Goal: Transaction & Acquisition: Purchase product/service

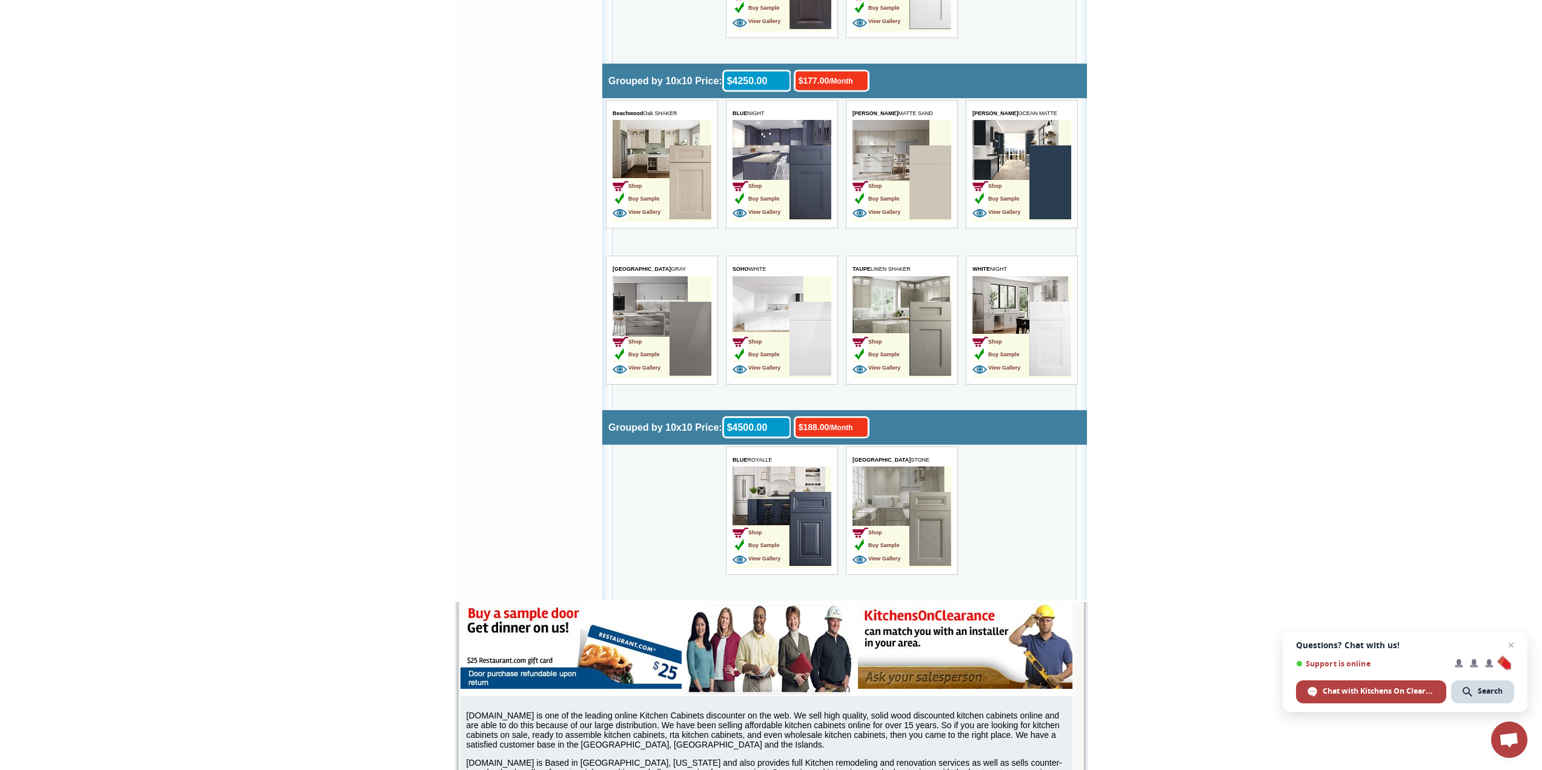
scroll to position [3574, 0]
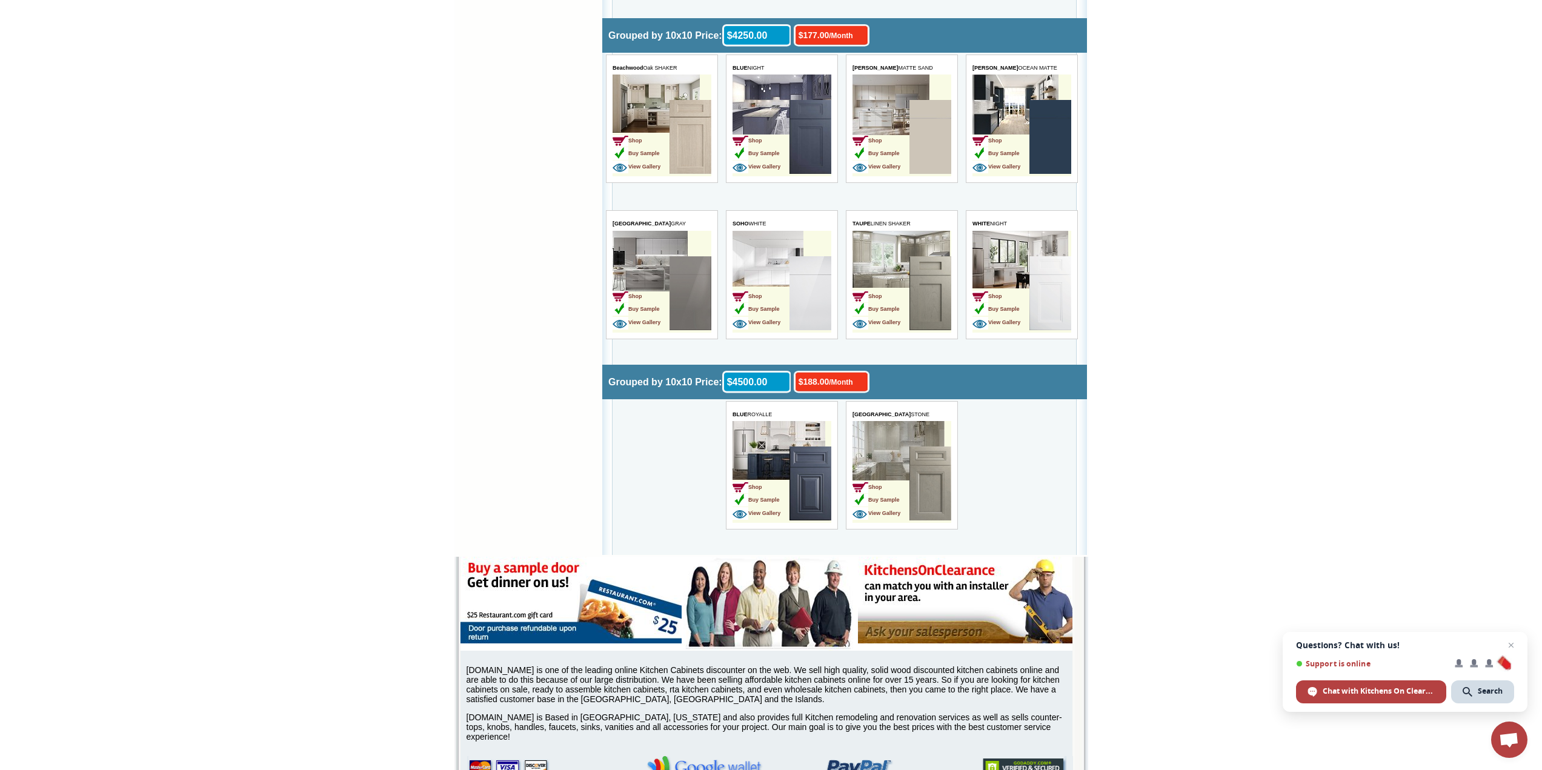
click at [809, 474] on img at bounding box center [810, 483] width 42 height 74
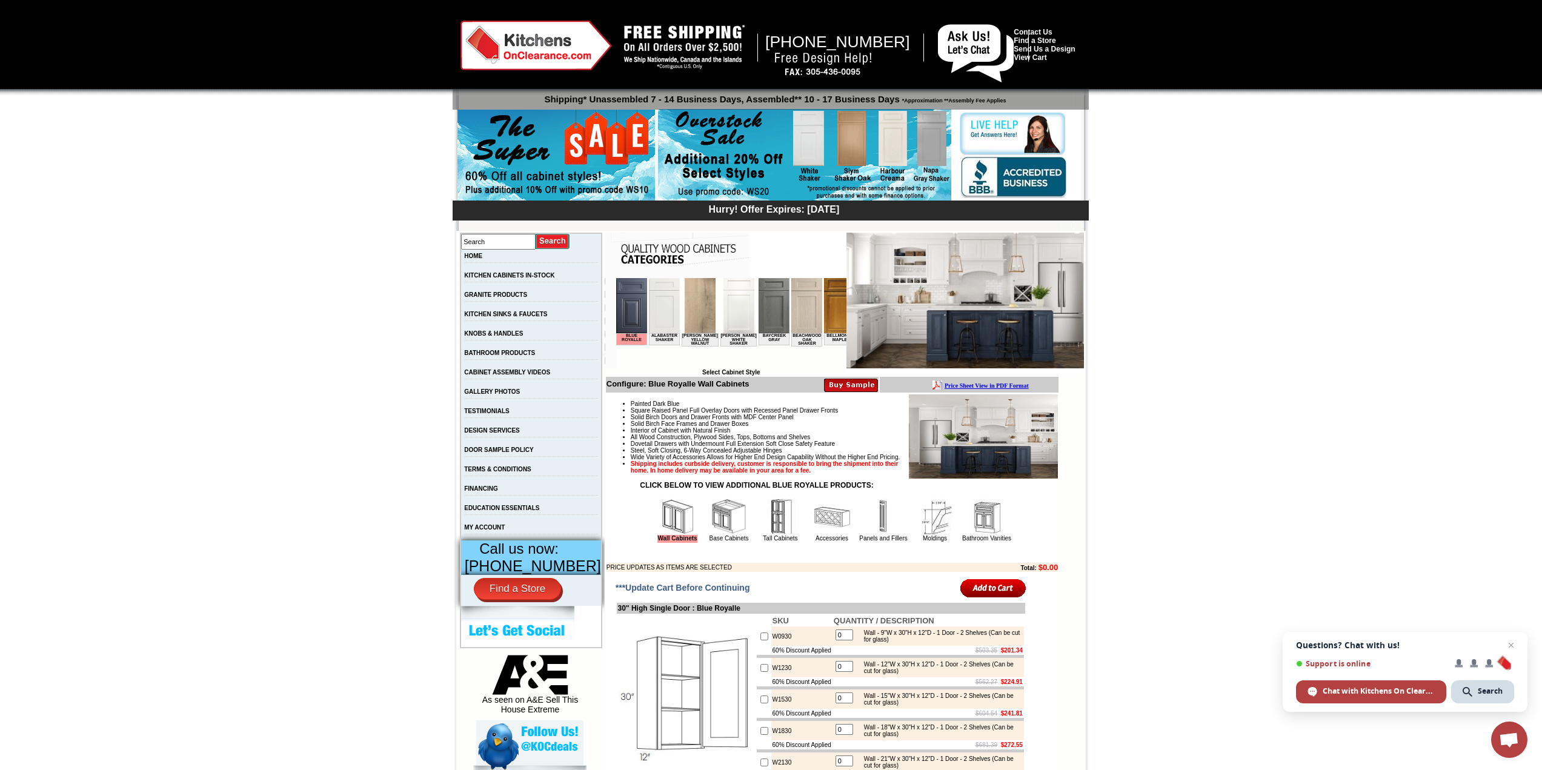
click at [629, 313] on img at bounding box center [630, 305] width 31 height 55
drag, startPoint x: 665, startPoint y: 366, endPoint x: 1212, endPoint y: 605, distance: 597.0
click at [627, 303] on img at bounding box center [630, 305] width 31 height 55
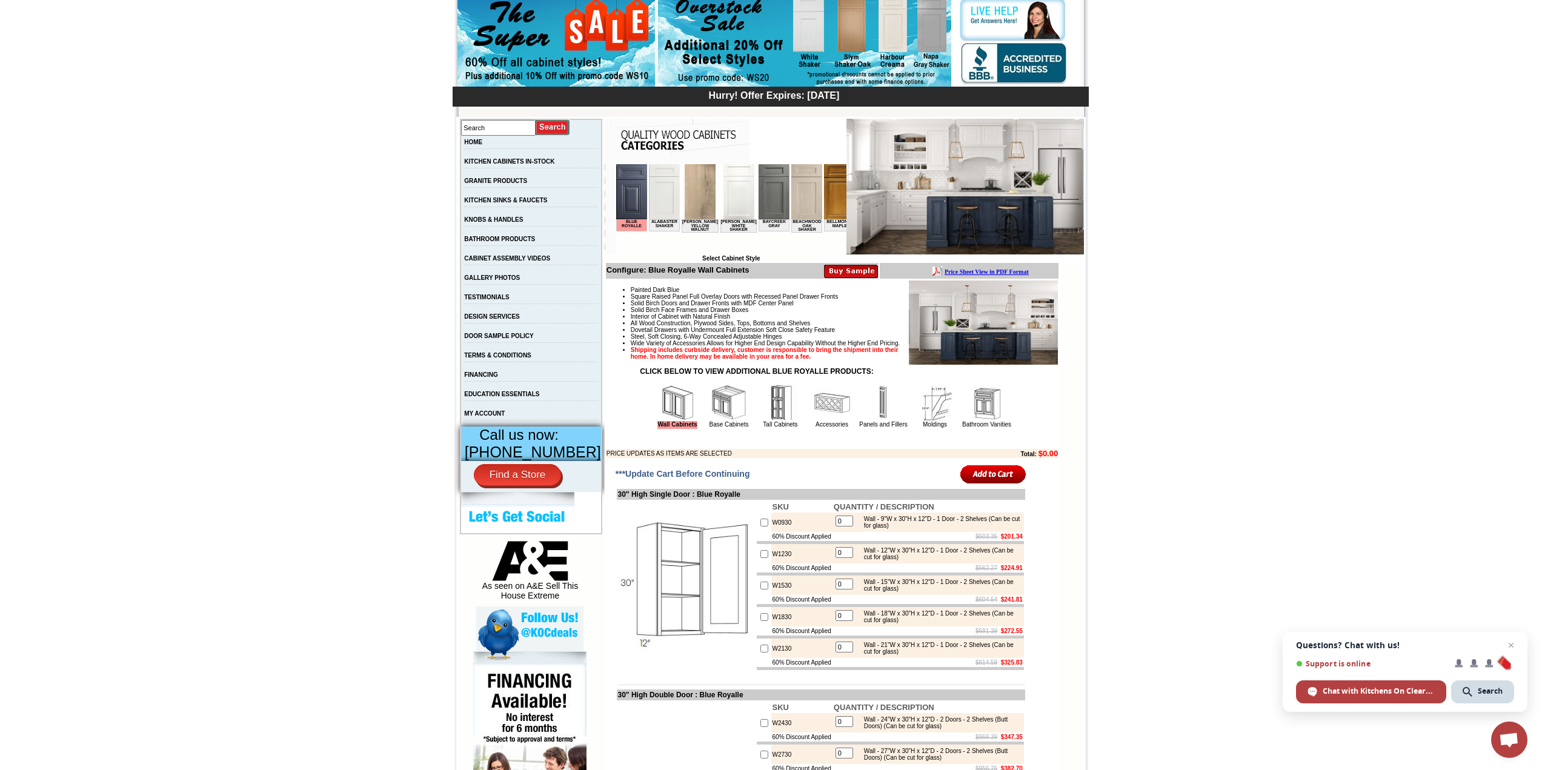
scroll to position [61, 0]
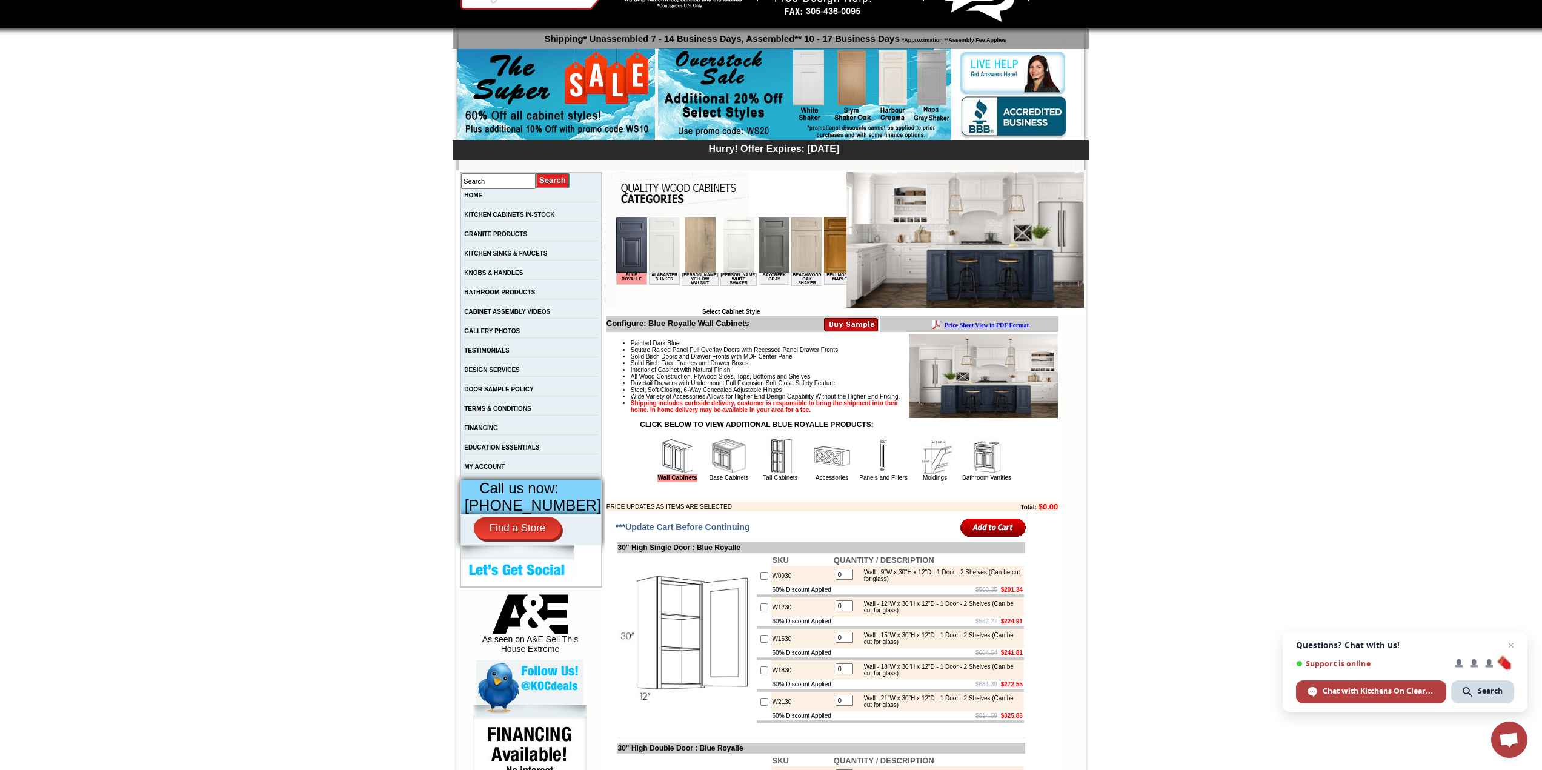
click at [713, 474] on img at bounding box center [729, 456] width 36 height 36
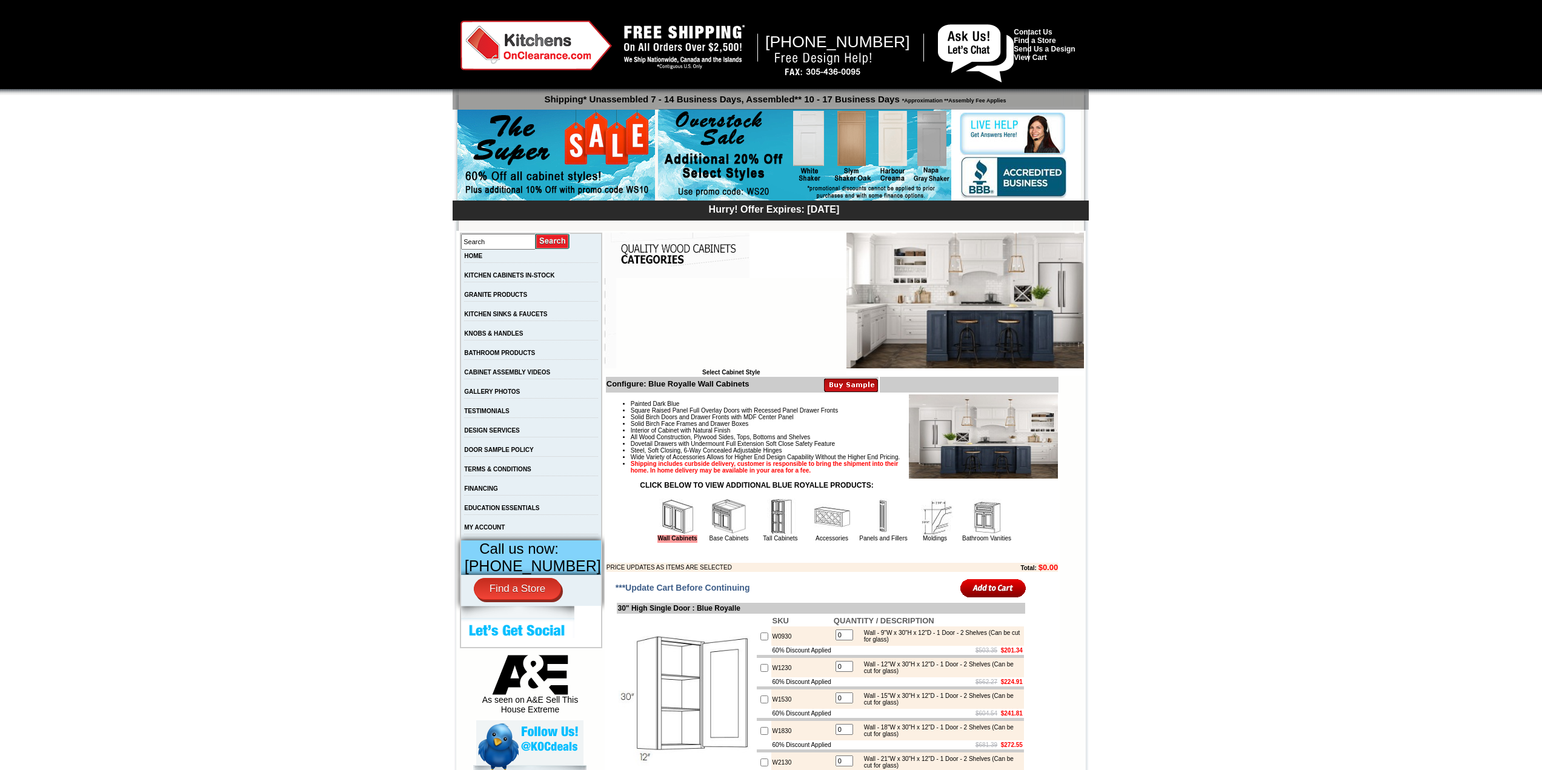
scroll to position [61, 0]
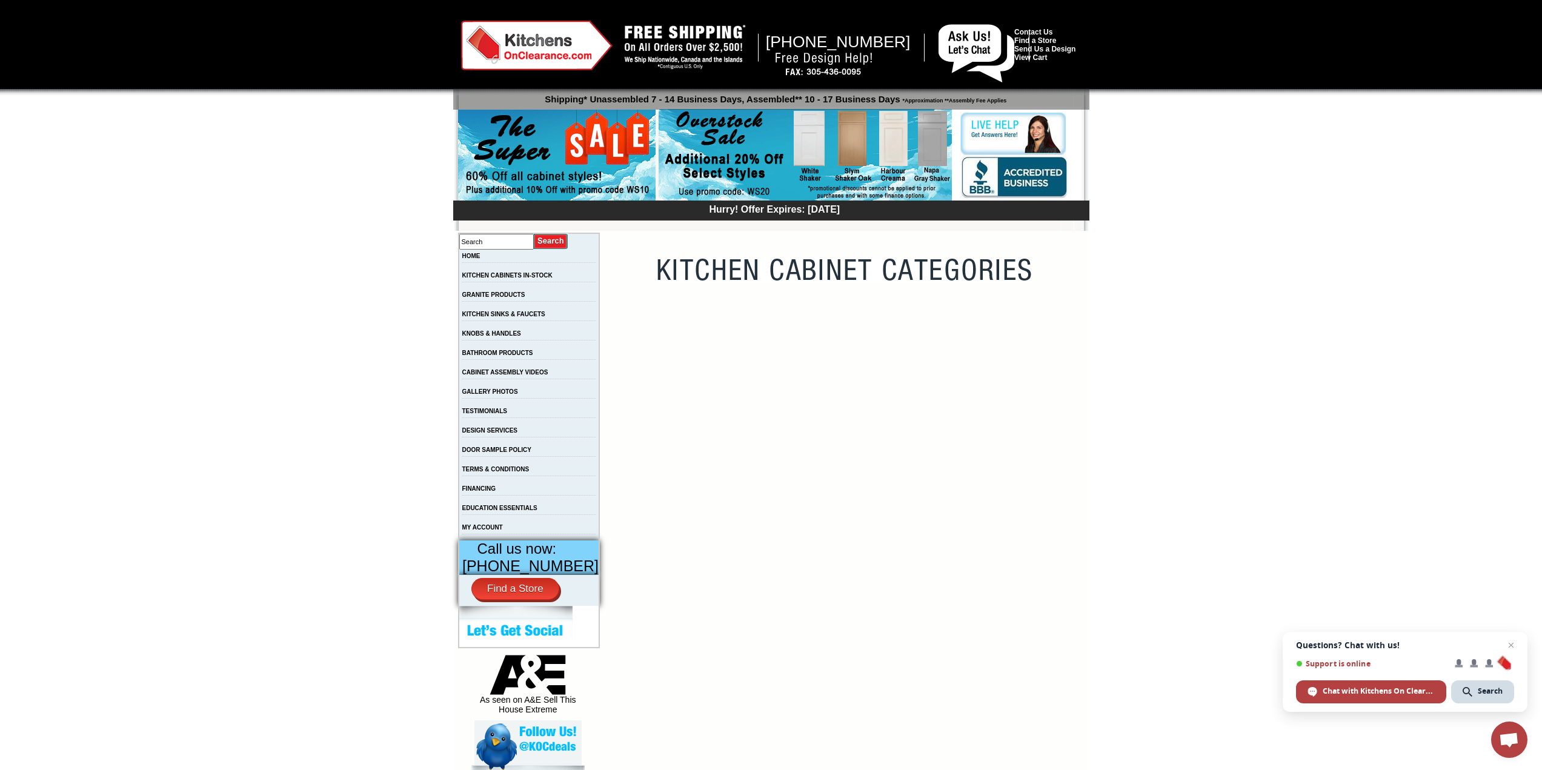
click at [525, 271] on td "KITCHEN CABINETS IN-STOCK" at bounding box center [529, 278] width 141 height 19
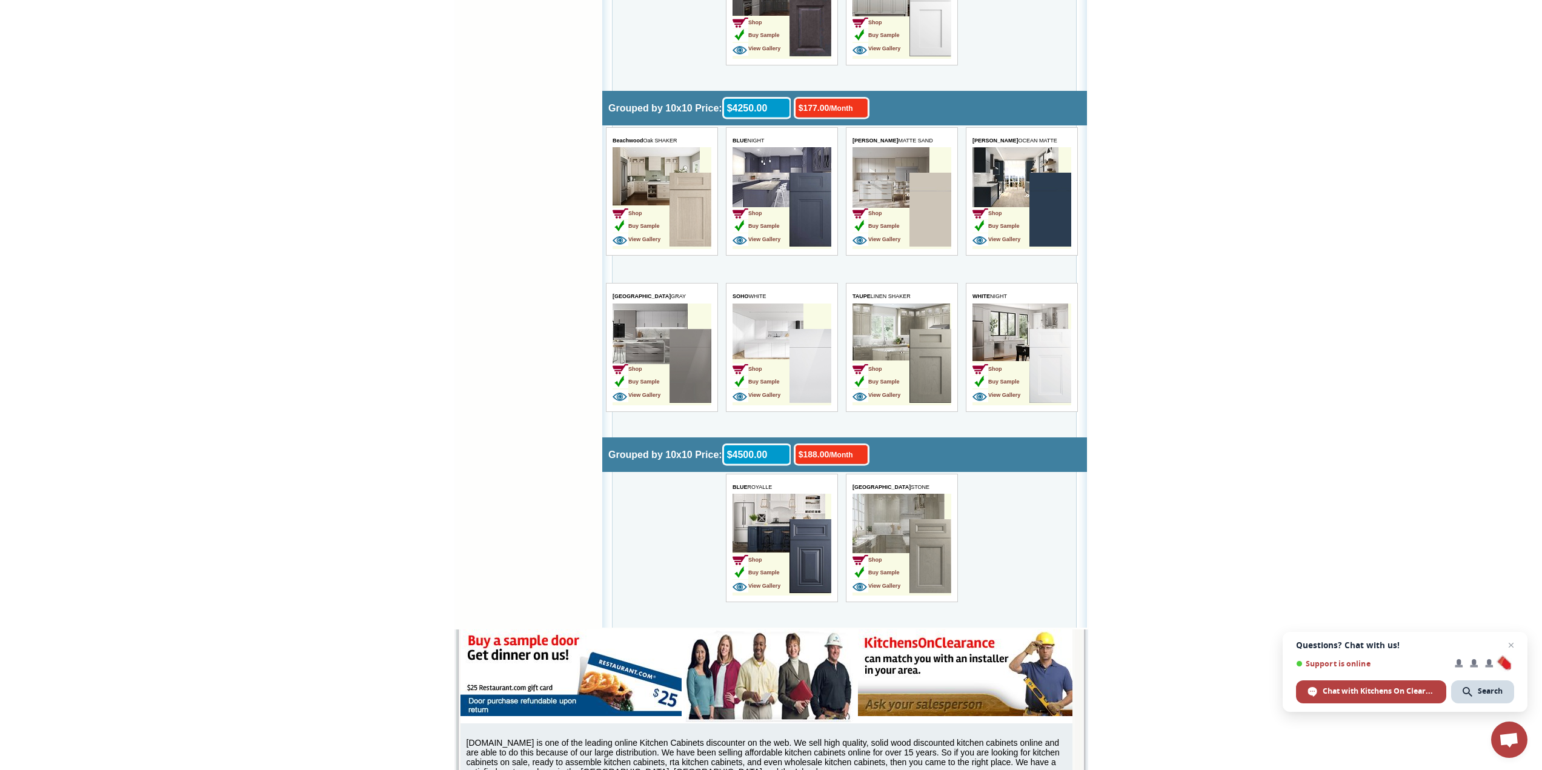
scroll to position [3513, 0]
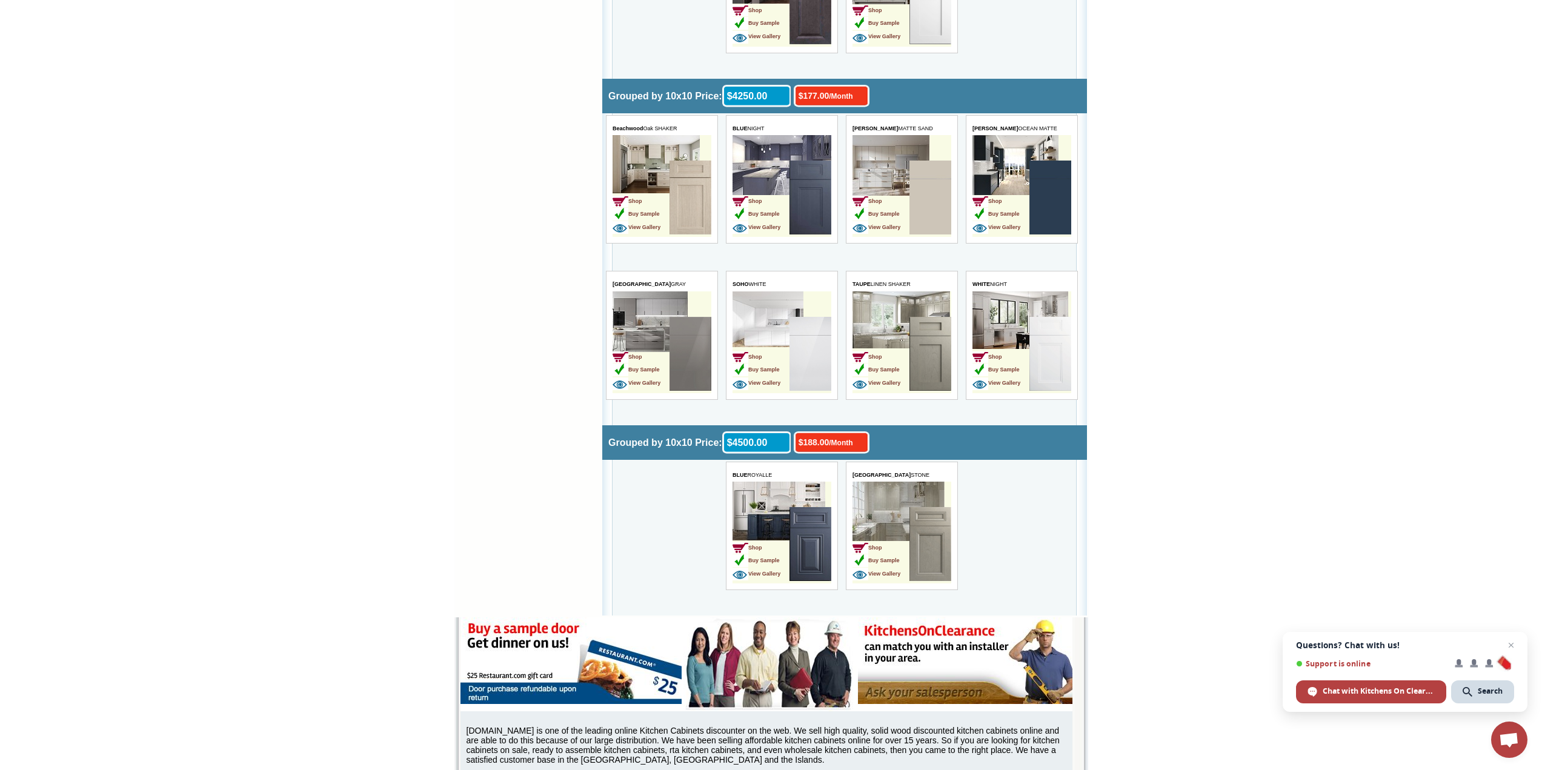
click at [780, 523] on td "Shop Buy Sample View Gallery" at bounding box center [760, 545] width 57 height 76
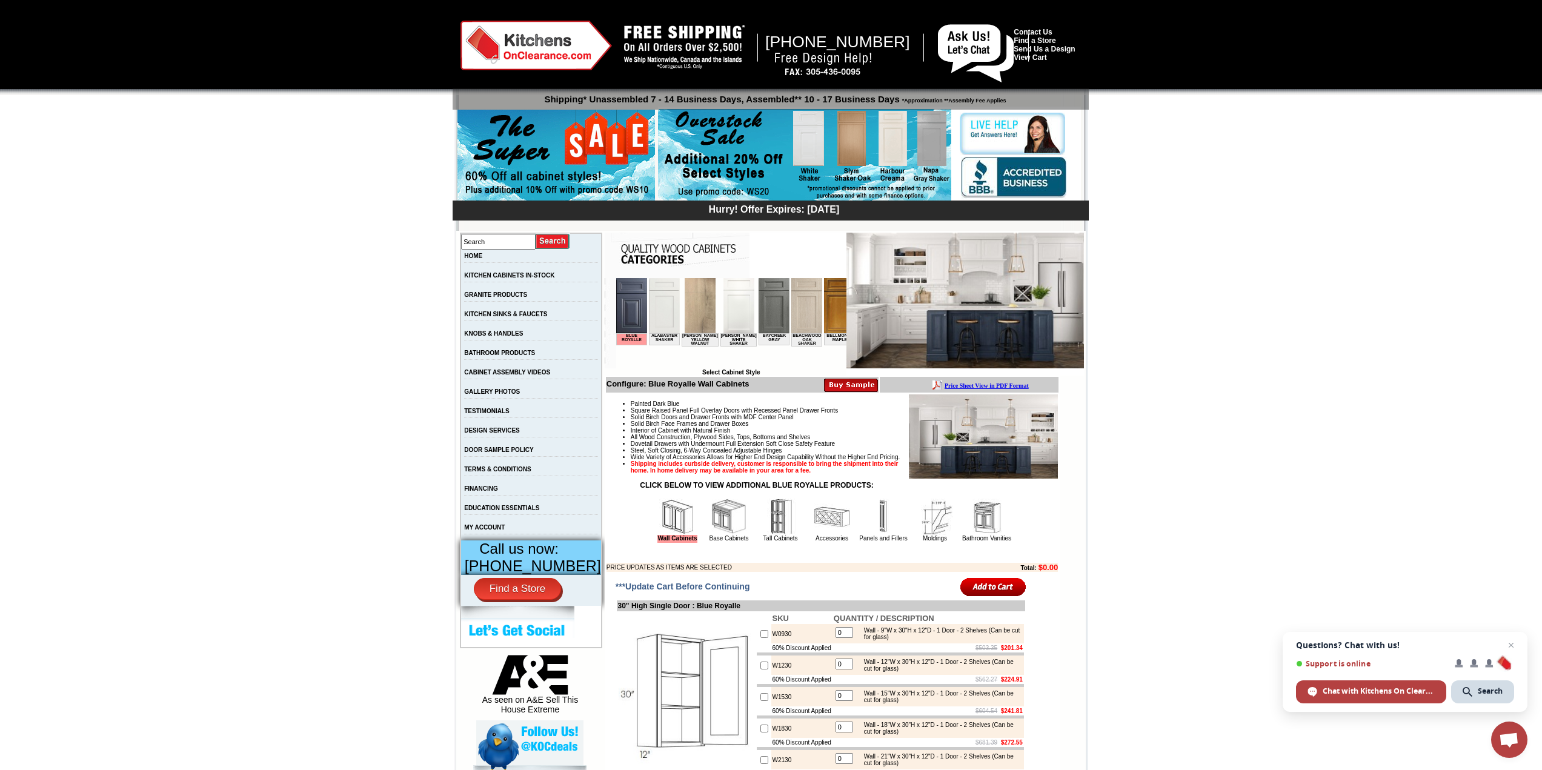
click at [488, 270] on td "KITCHEN CABINETS IN-STOCK" at bounding box center [530, 278] width 141 height 19
click at [489, 274] on link "KITCHEN CABINETS IN-STOCK" at bounding box center [509, 275] width 90 height 7
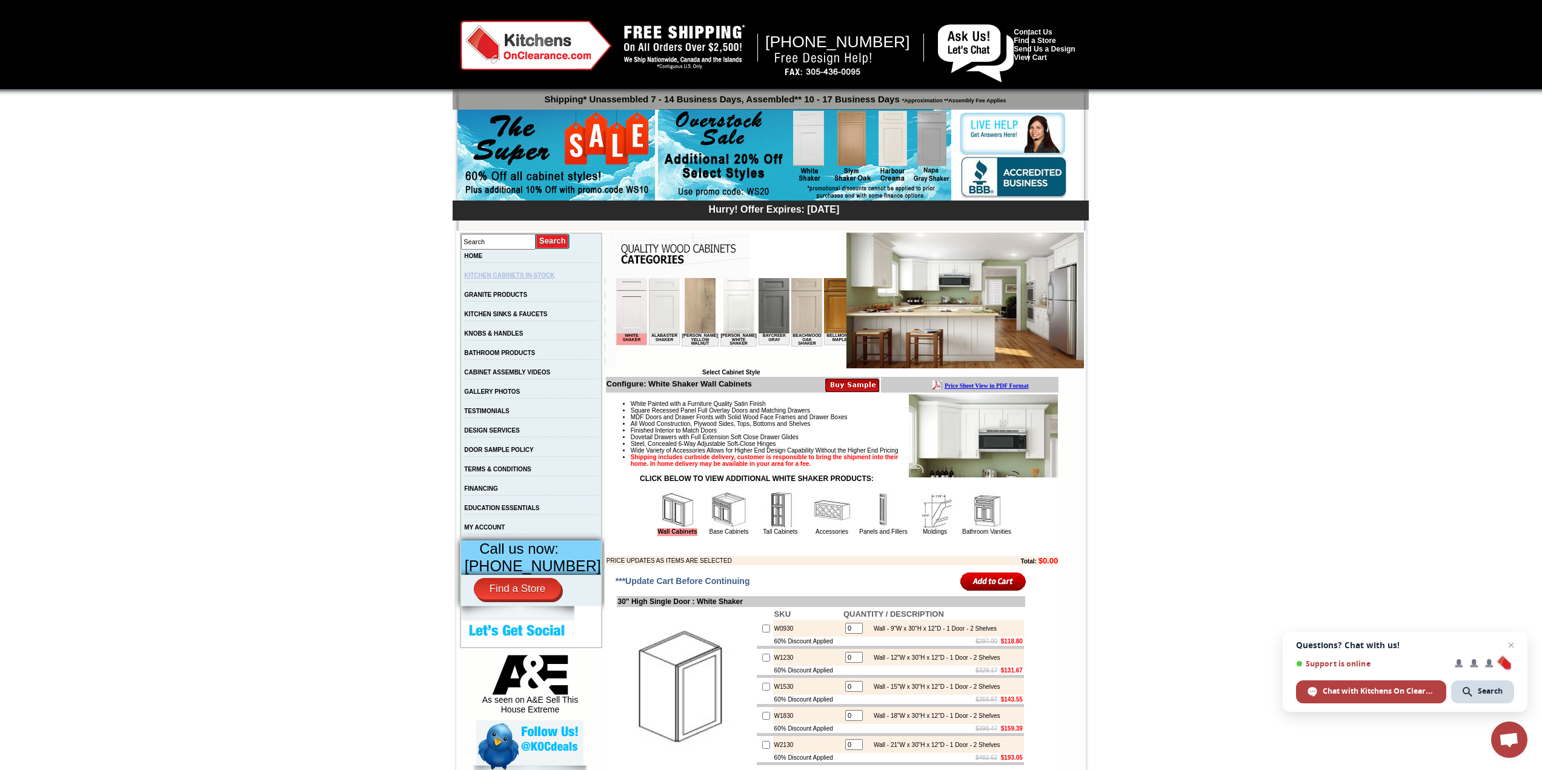
click at [525, 277] on link "KITCHEN CABINETS IN-STOCK" at bounding box center [509, 275] width 90 height 7
click at [479, 255] on link "HOME" at bounding box center [473, 256] width 18 height 7
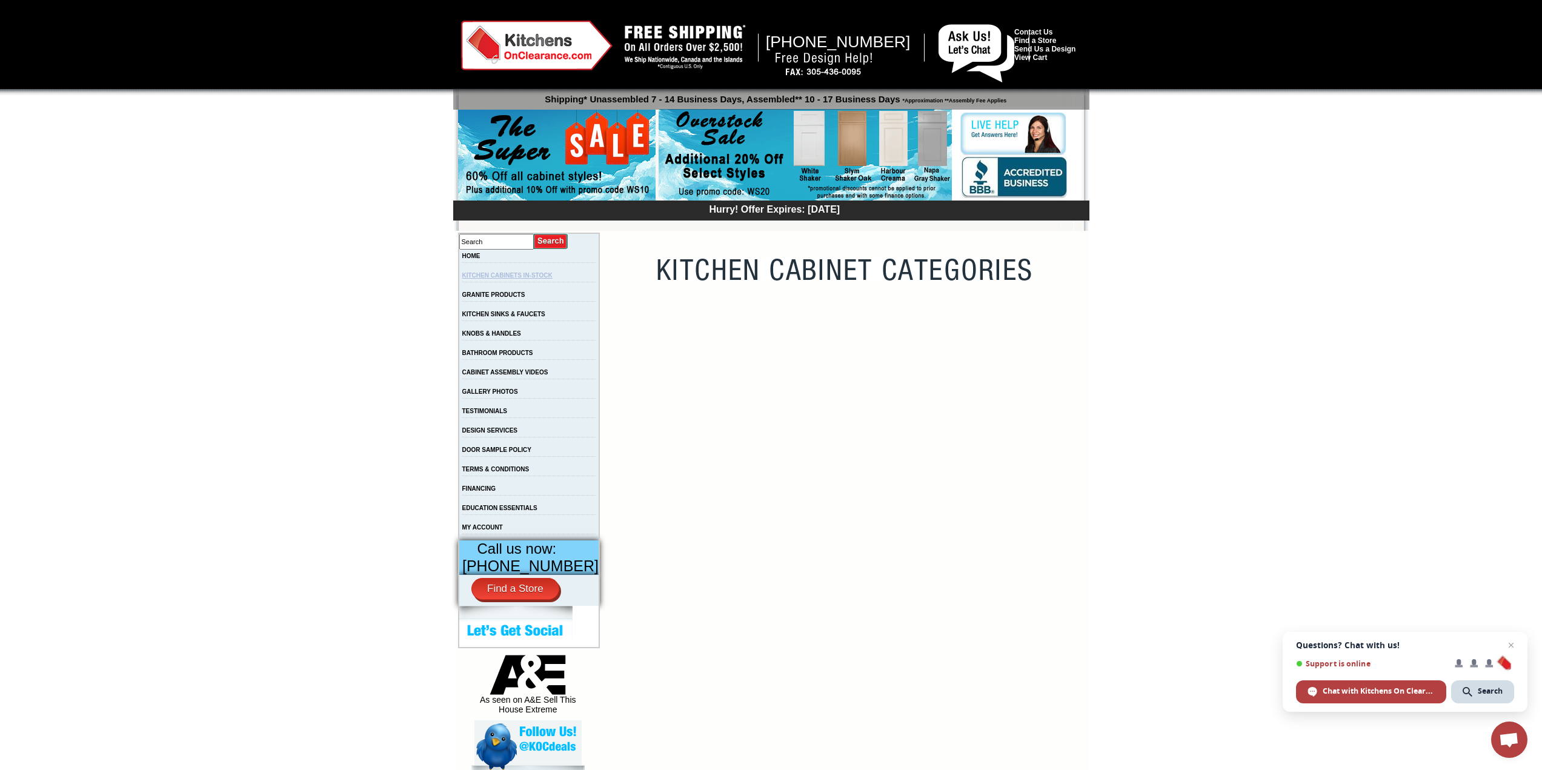
click at [527, 278] on link "KITCHEN CABINETS IN-STOCK" at bounding box center [507, 275] width 90 height 7
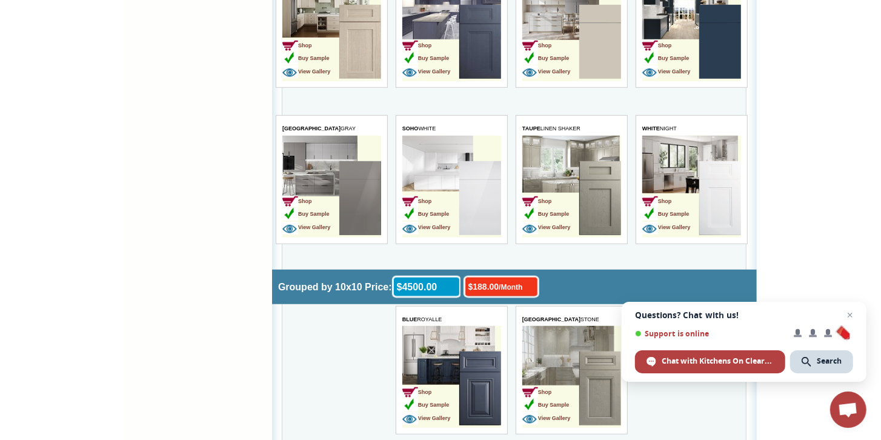
scroll to position [3706, 0]
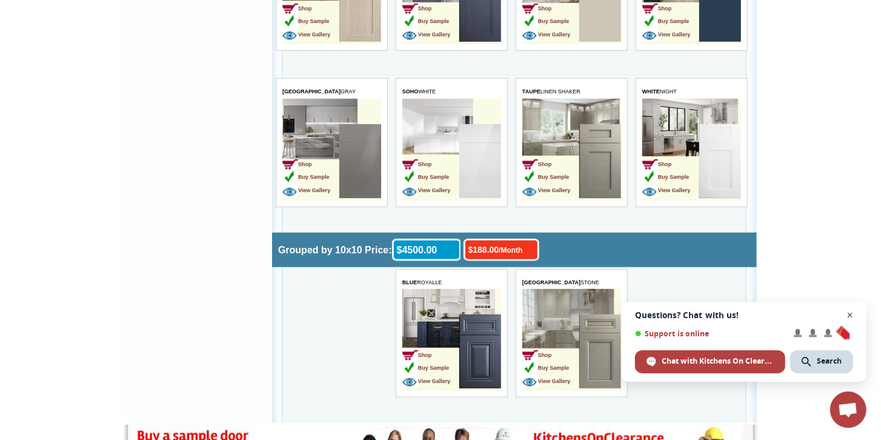
click at [853, 314] on span "Close chat" at bounding box center [850, 315] width 15 height 15
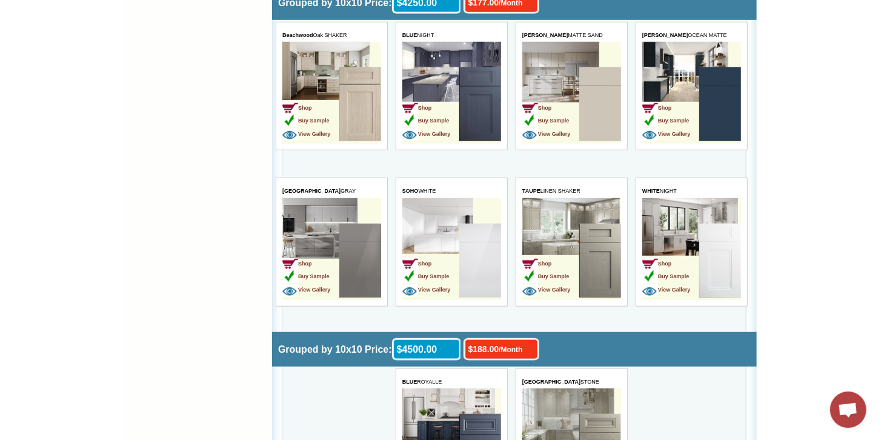
scroll to position [3671, 0]
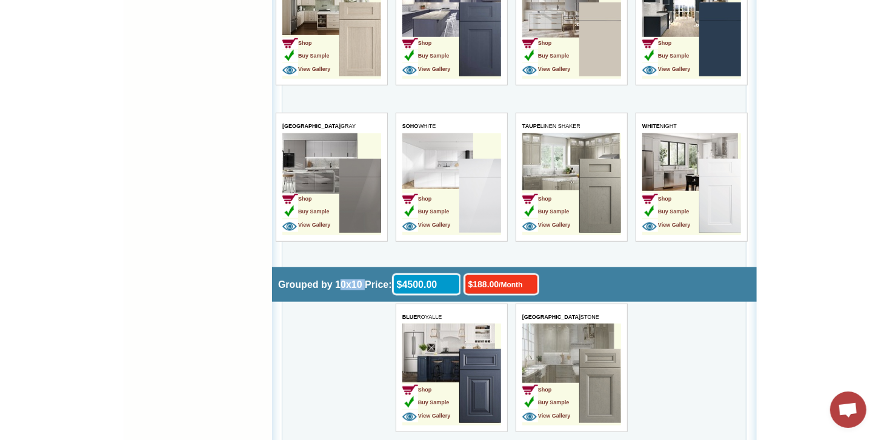
drag, startPoint x: 348, startPoint y: 268, endPoint x: 423, endPoint y: 271, distance: 75.2
click at [390, 274] on div "Grouped by 10x10 Price:" at bounding box center [334, 282] width 114 height 17
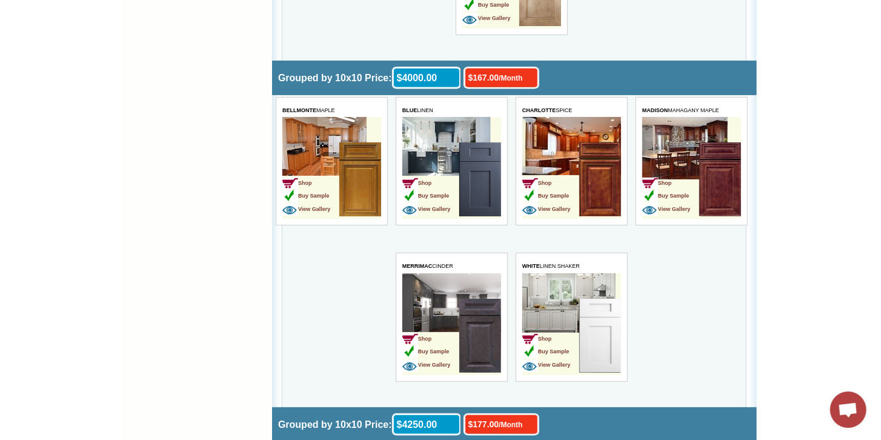
scroll to position [3171, 0]
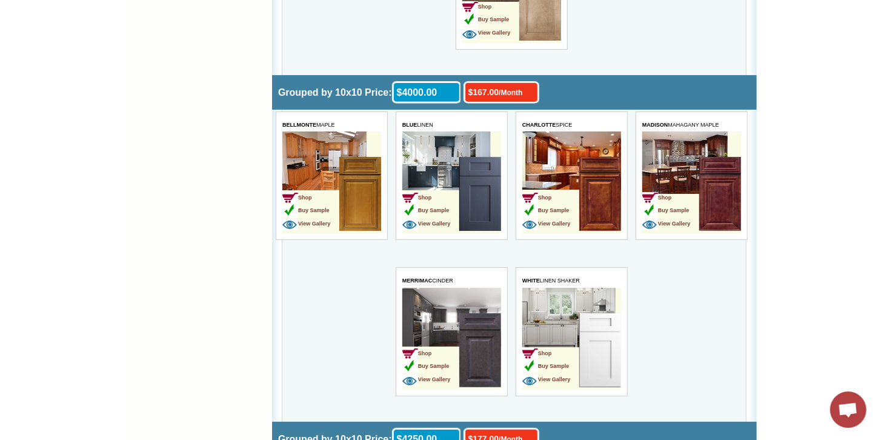
click at [442, 157] on td "Shop Buy Sample View Gallery" at bounding box center [430, 195] width 57 height 76
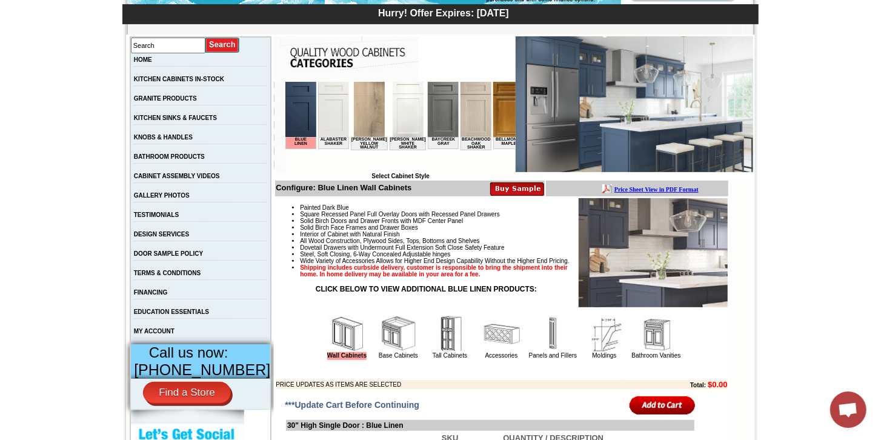
scroll to position [311, 0]
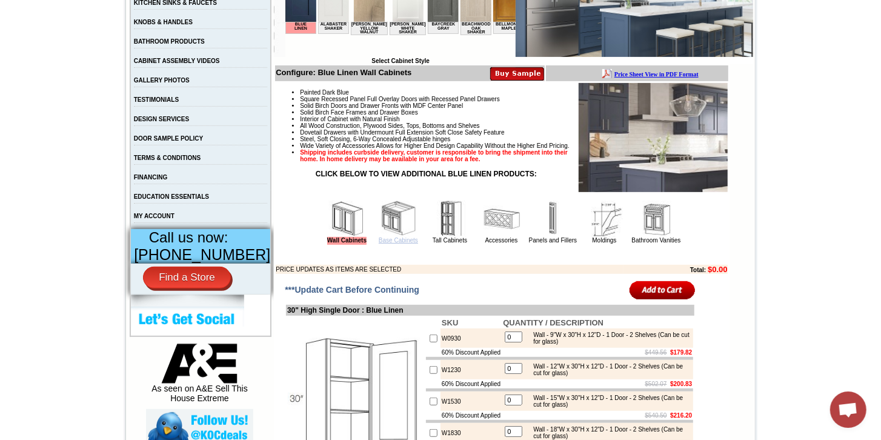
click at [379, 244] on link "Base Cabinets" at bounding box center [398, 240] width 39 height 7
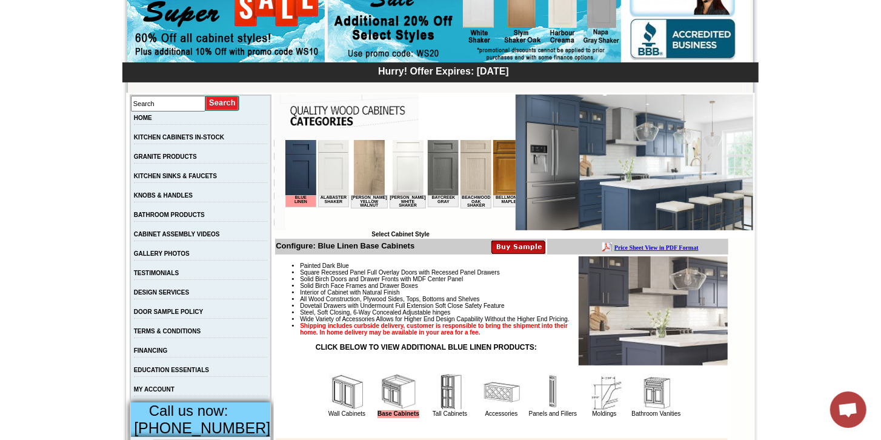
scroll to position [380, 0]
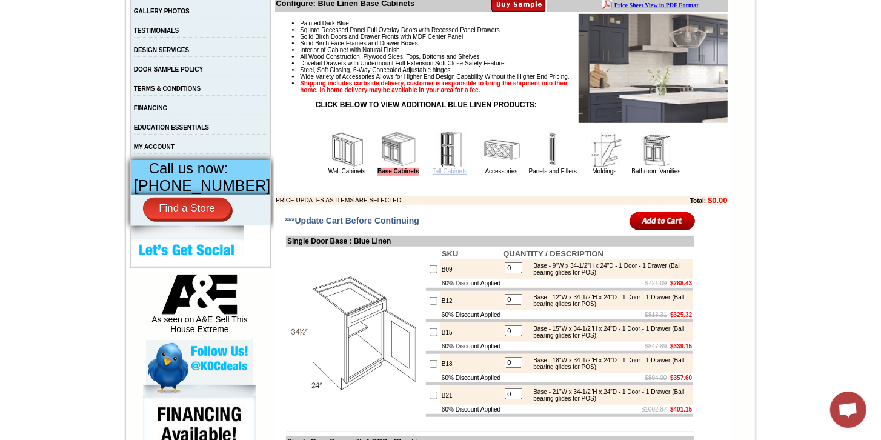
click at [436, 174] on link "Tall Cabinets" at bounding box center [450, 171] width 35 height 7
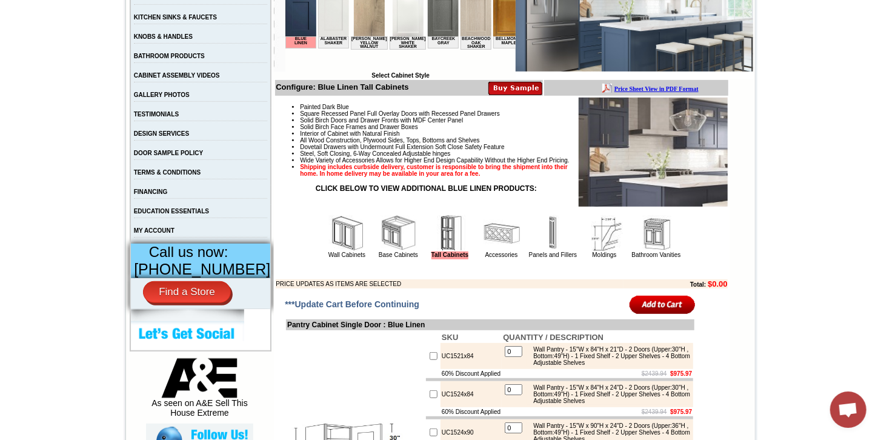
scroll to position [380, 0]
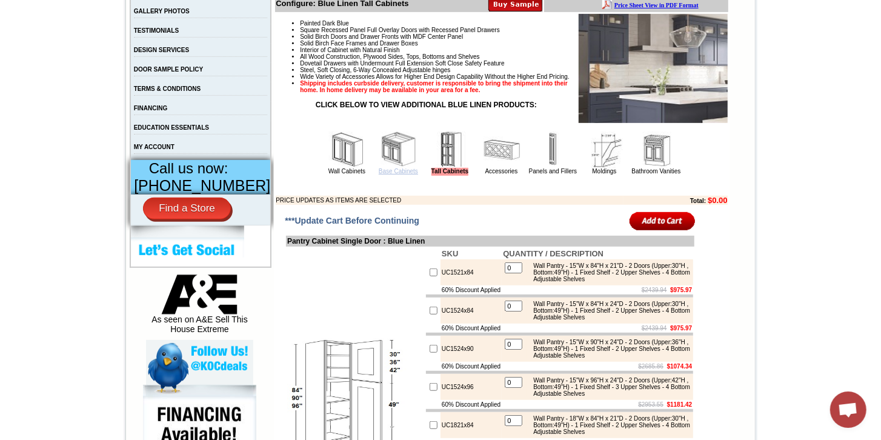
click at [383, 174] on link "Base Cabinets" at bounding box center [398, 171] width 39 height 7
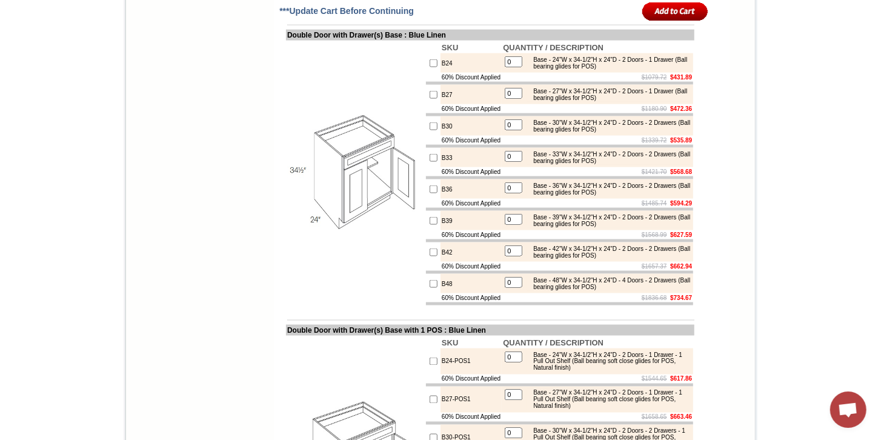
scroll to position [1212, 0]
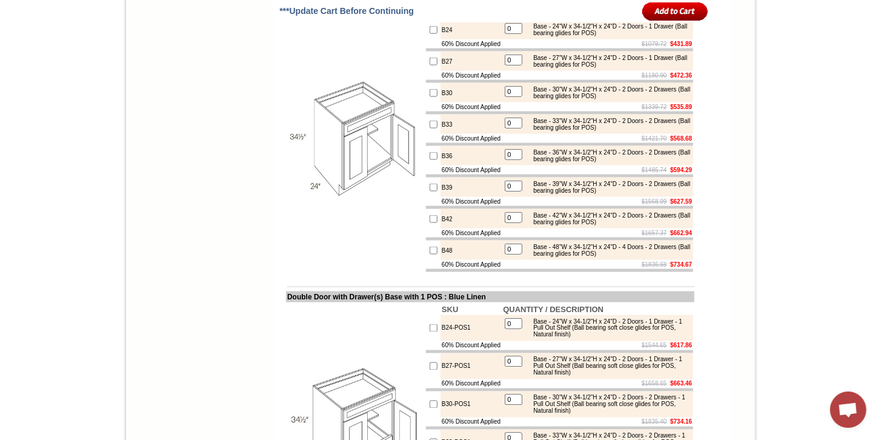
click at [559, 162] on div "Base - 36"W x 34-1/2"H x 24"D - 2 Doors - 2 Drawers (Ball bearing glides for PO…" at bounding box center [608, 155] width 163 height 13
click at [429, 34] on input "checkbox" at bounding box center [433, 30] width 8 height 8
checkbox input "true"
click at [514, 34] on input "1" at bounding box center [514, 28] width 18 height 11
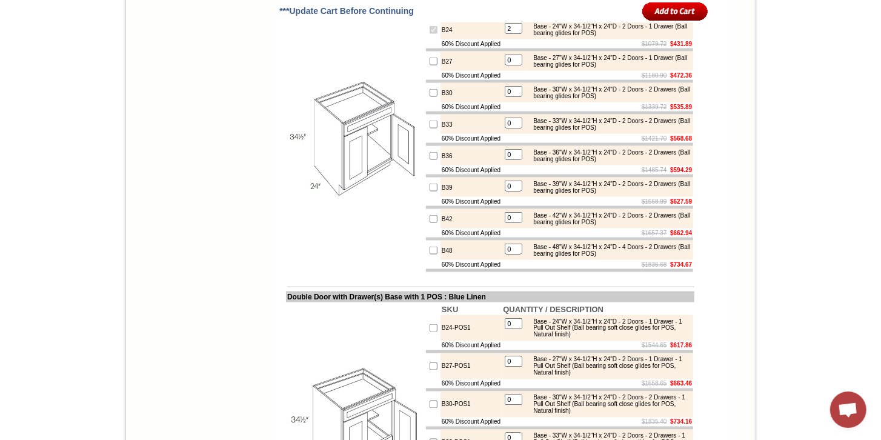
click at [309, 102] on td at bounding box center [355, 140] width 139 height 266
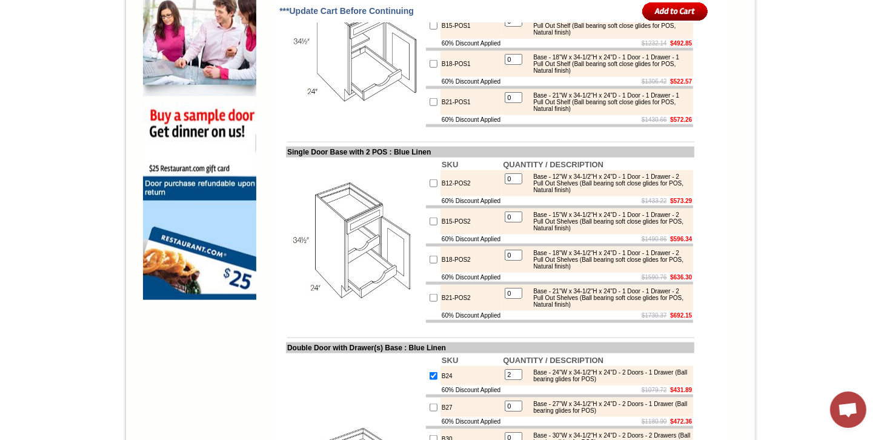
scroll to position [1142, 0]
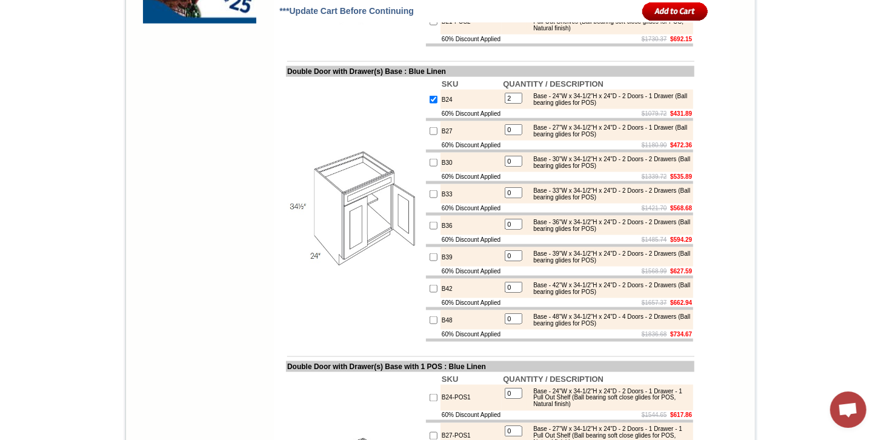
click at [507, 104] on input "2" at bounding box center [514, 98] width 18 height 11
type input "3"
click at [642, 1] on input "image" at bounding box center [675, 11] width 66 height 20
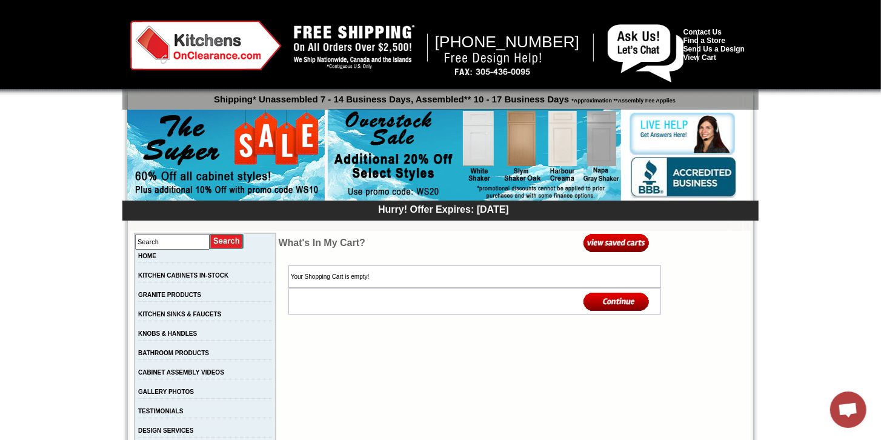
click at [601, 301] on img at bounding box center [616, 301] width 66 height 20
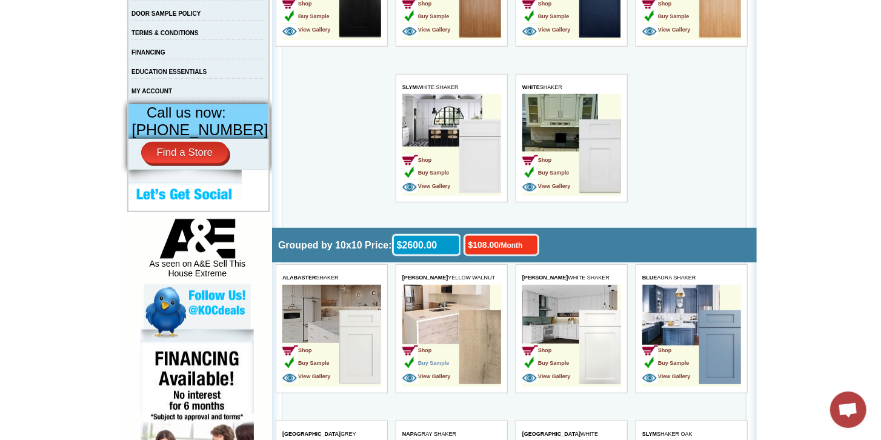
scroll to position [519, 0]
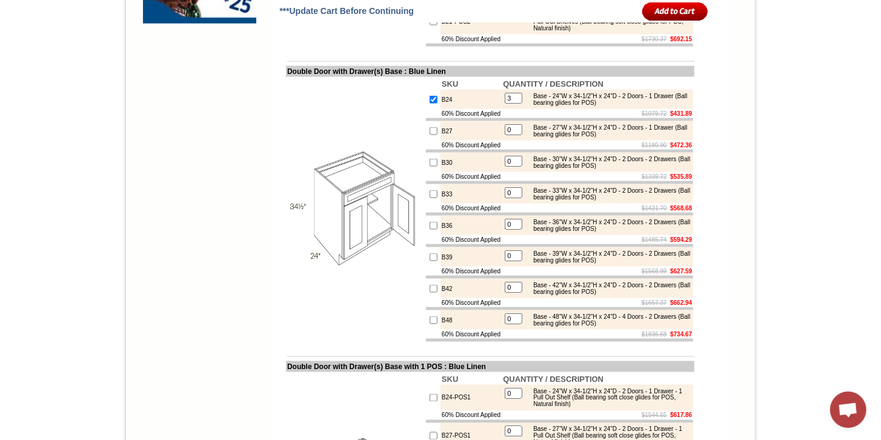
click at [509, 104] on input "3" at bounding box center [514, 98] width 18 height 11
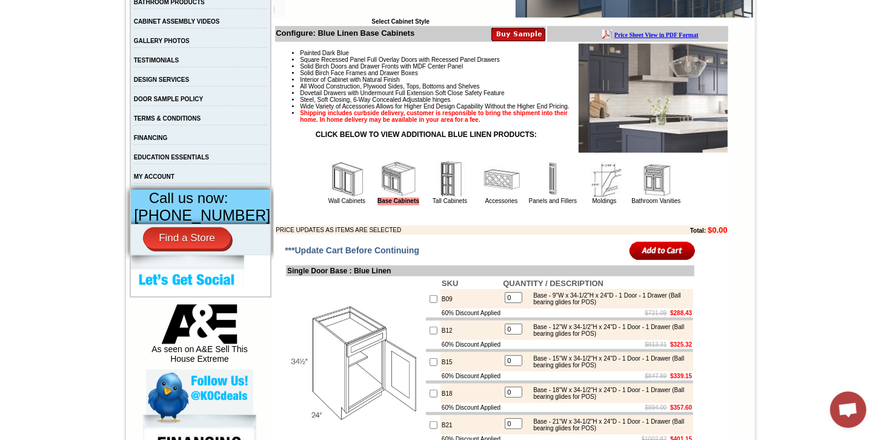
scroll to position [253, 0]
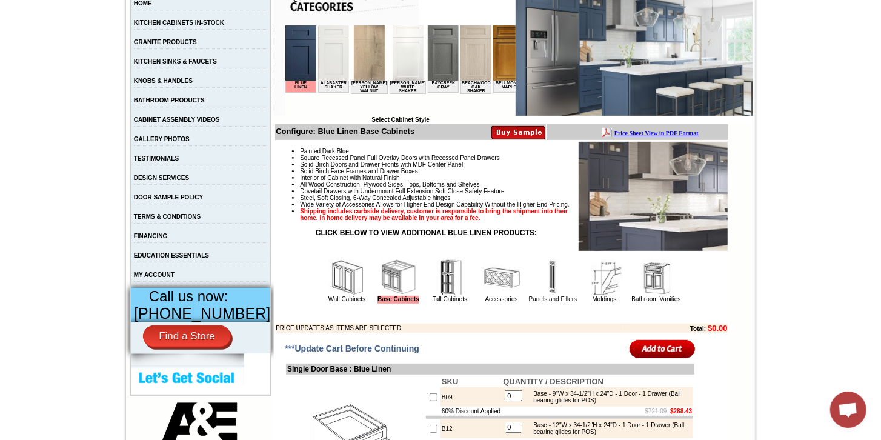
click at [382, 290] on img at bounding box center [398, 277] width 36 height 36
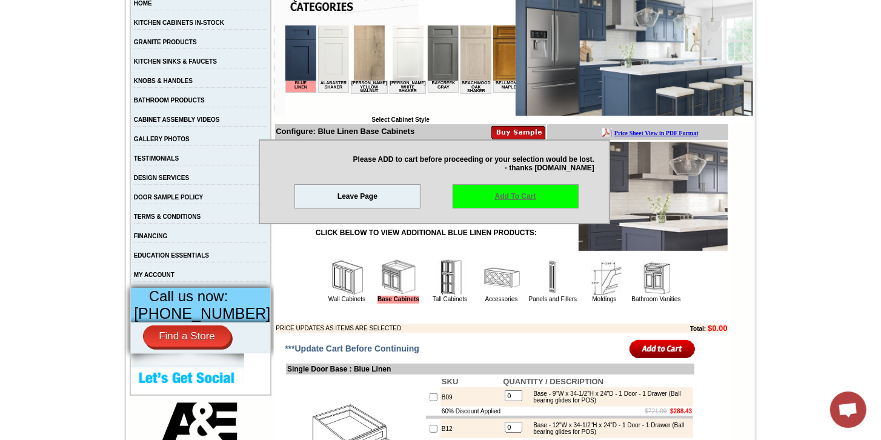
click at [525, 192] on link "Add To Cart" at bounding box center [515, 196] width 126 height 24
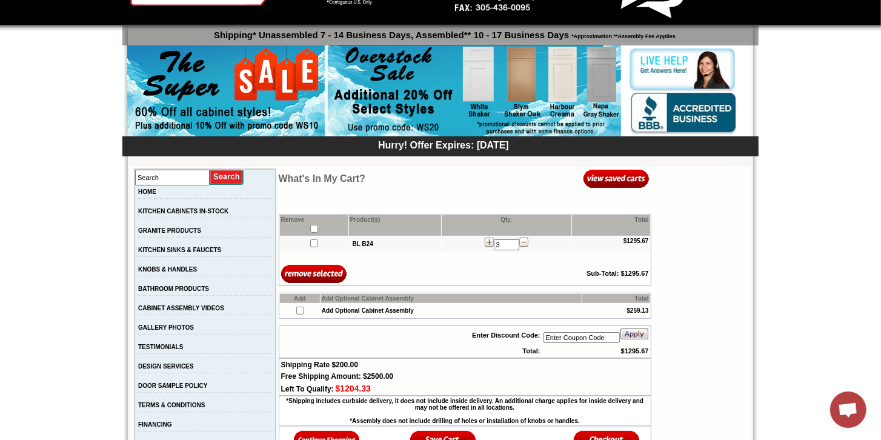
scroll to position [138, 0]
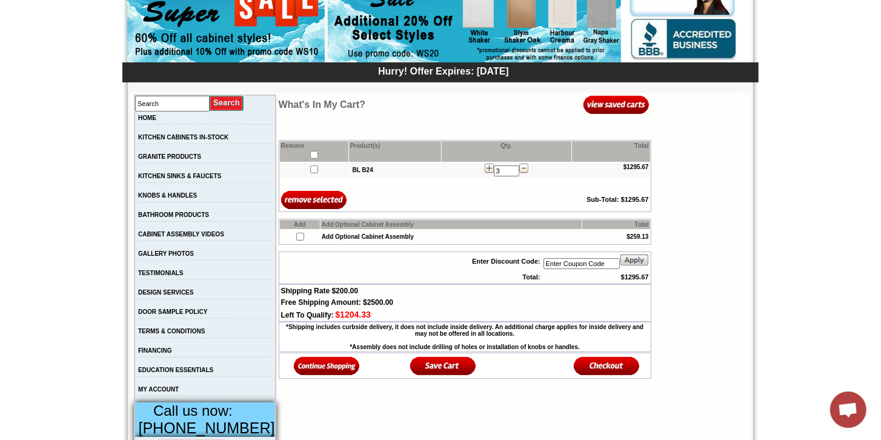
click at [319, 365] on img at bounding box center [327, 366] width 66 height 20
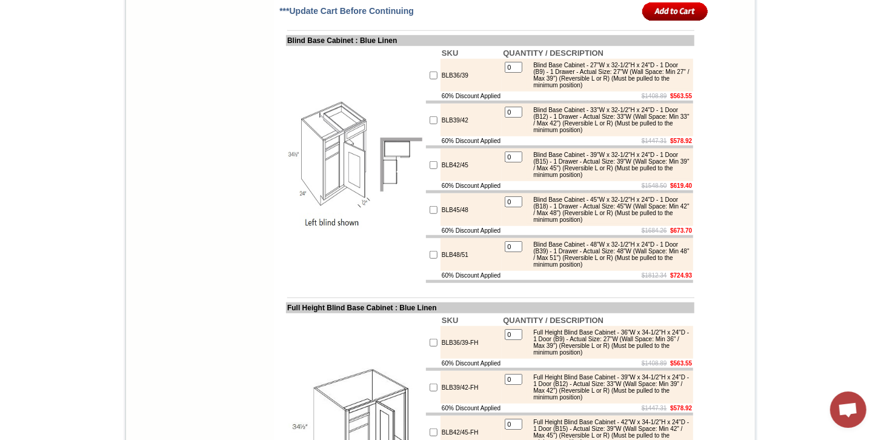
scroll to position [6715, 0]
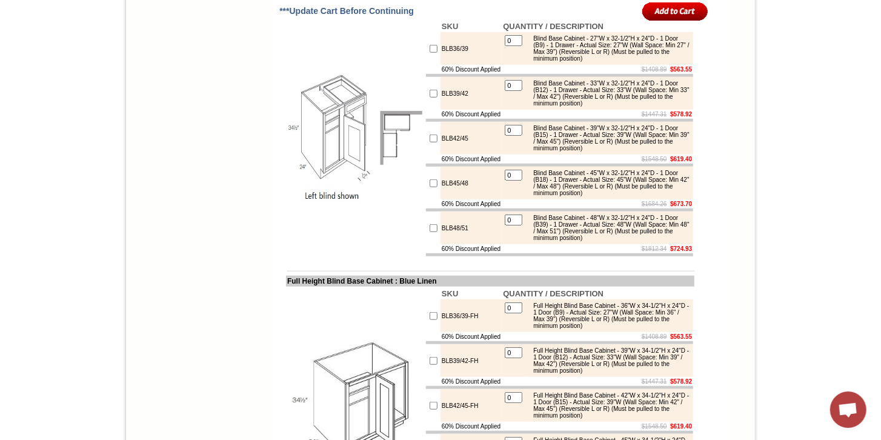
type input "1"
click at [642, 1] on input "image" at bounding box center [675, 11] width 66 height 20
checkbox input "true"
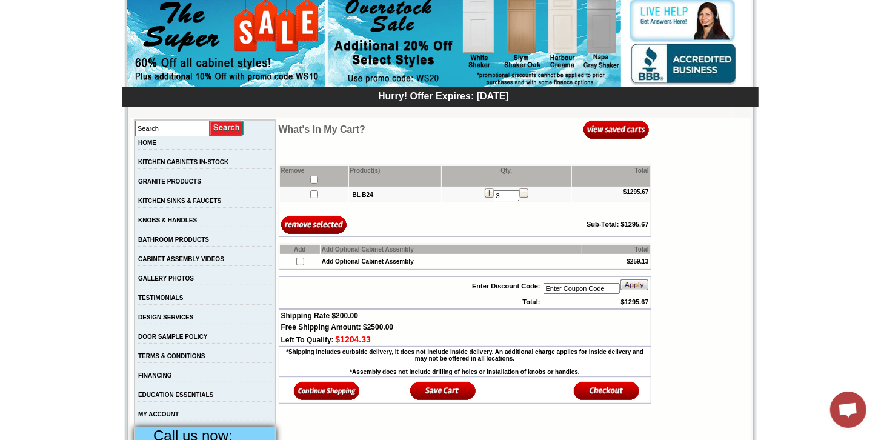
scroll to position [138, 0]
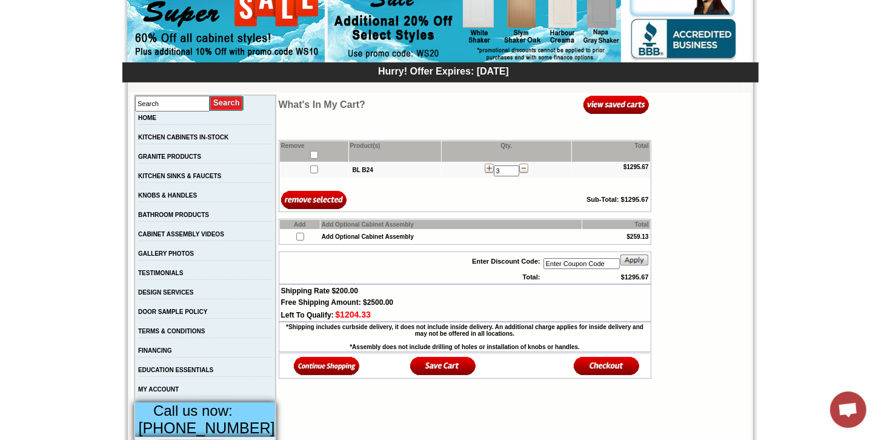
click at [314, 375] on img at bounding box center [327, 366] width 66 height 20
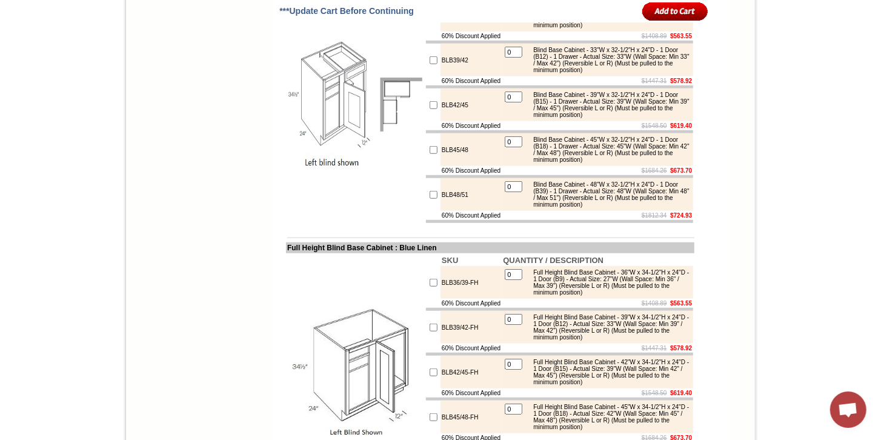
scroll to position [6749, 0]
checkbox input "true"
type input "1"
click at [642, 15] on input "image" at bounding box center [675, 11] width 66 height 20
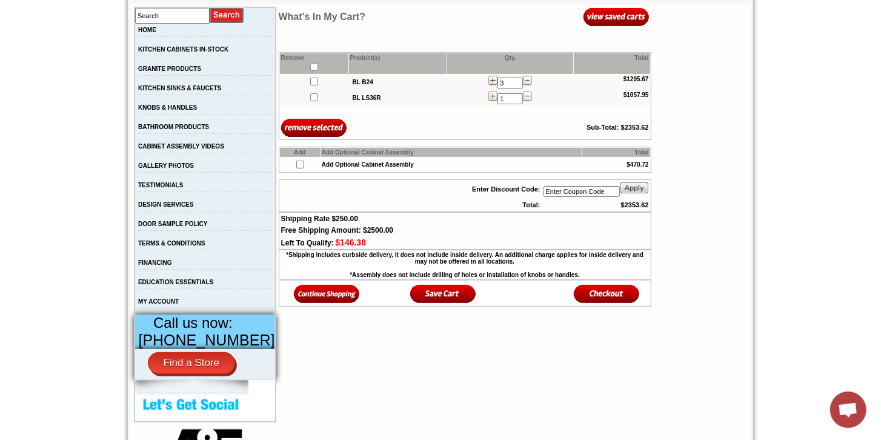
scroll to position [242, 0]
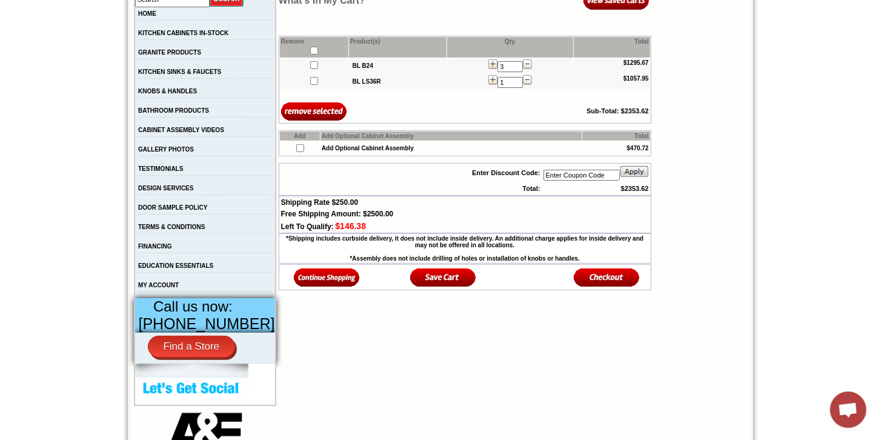
click at [321, 276] on img at bounding box center [327, 277] width 66 height 20
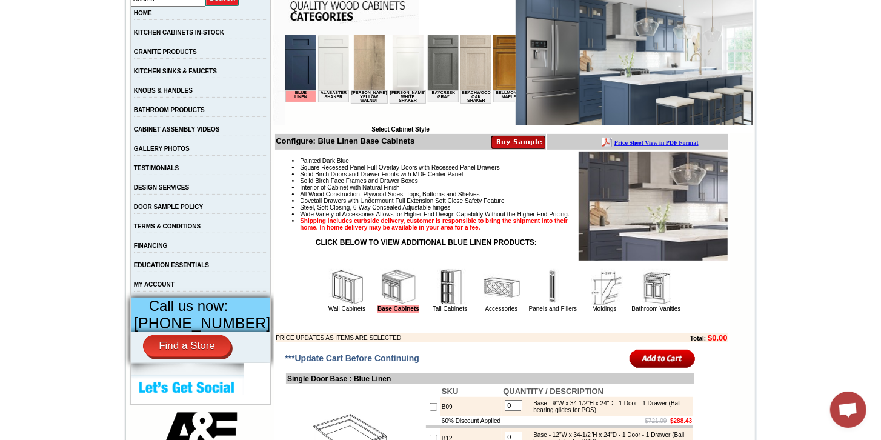
scroll to position [380, 0]
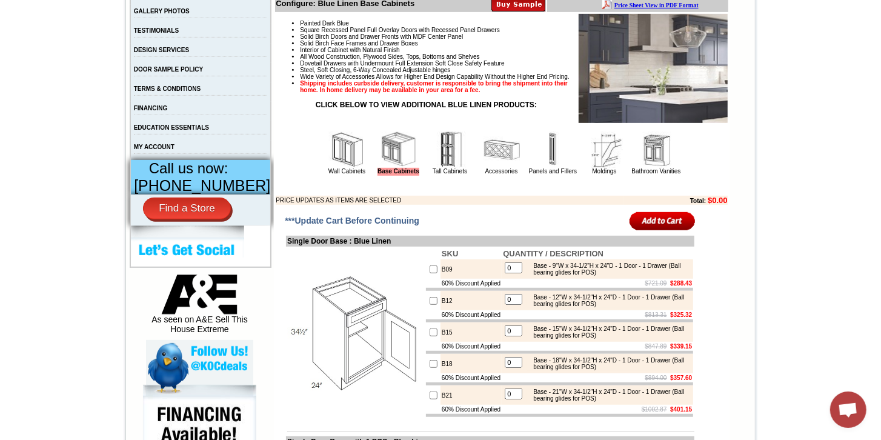
click at [440, 167] on img at bounding box center [450, 149] width 36 height 36
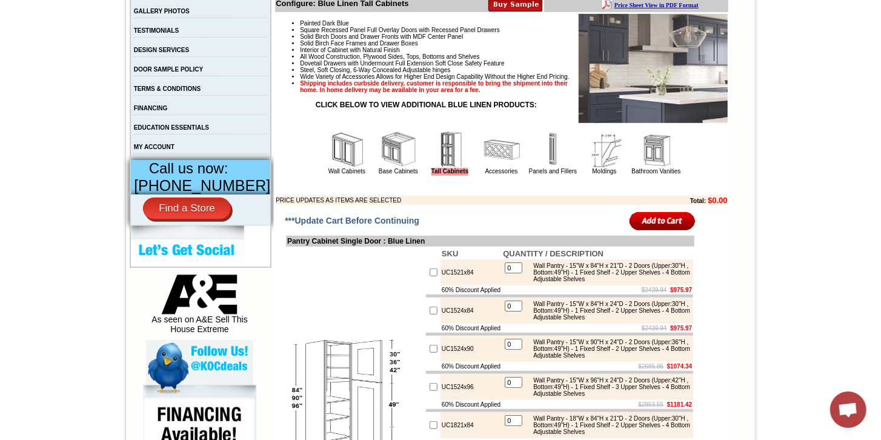
scroll to position [311, 0]
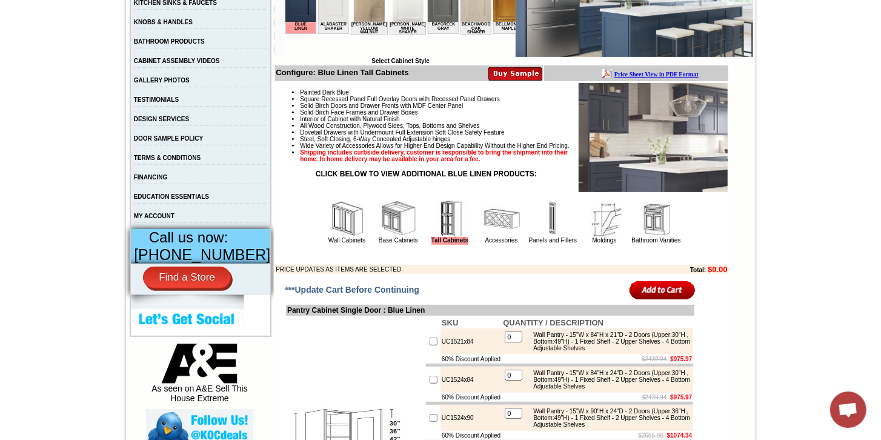
click at [331, 237] on img at bounding box center [347, 219] width 36 height 36
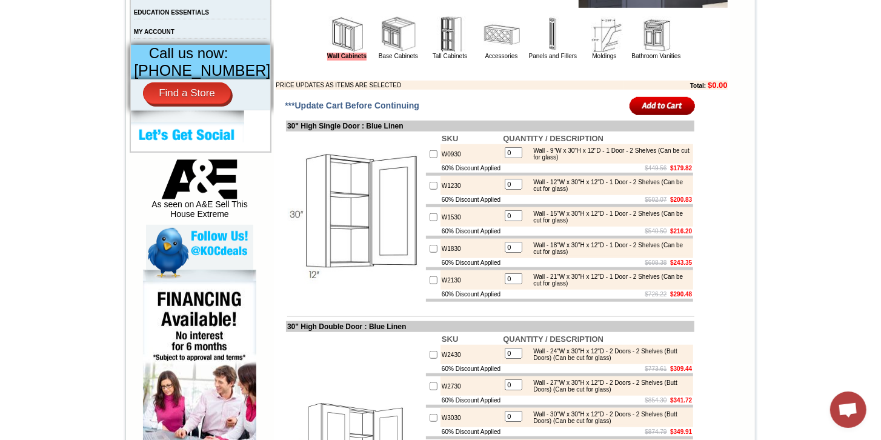
scroll to position [623, 0]
